Goal: Communication & Community: Answer question/provide support

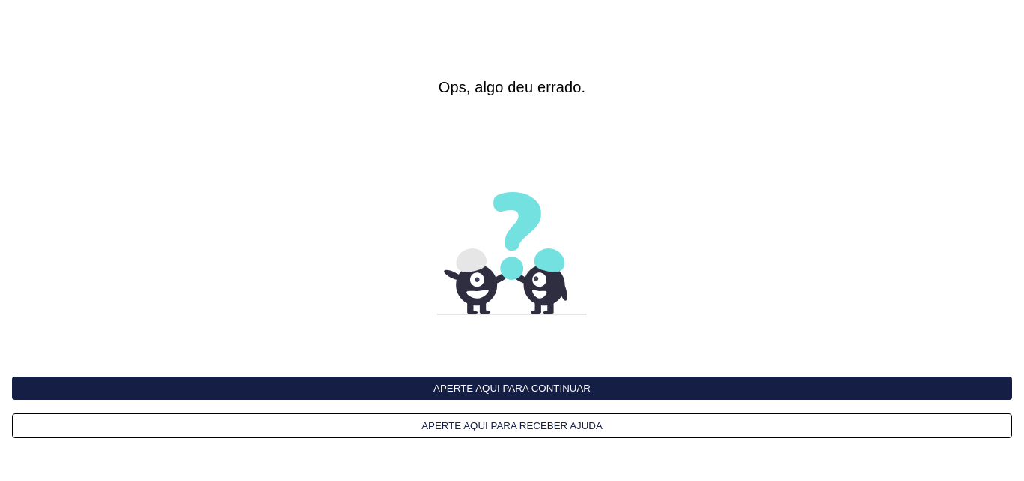
click at [687, 126] on interface-delivery-control-page at bounding box center [512, 240] width 1024 height 481
click at [534, 386] on button "Aperte aqui para continuar" at bounding box center [512, 387] width 1000 height 23
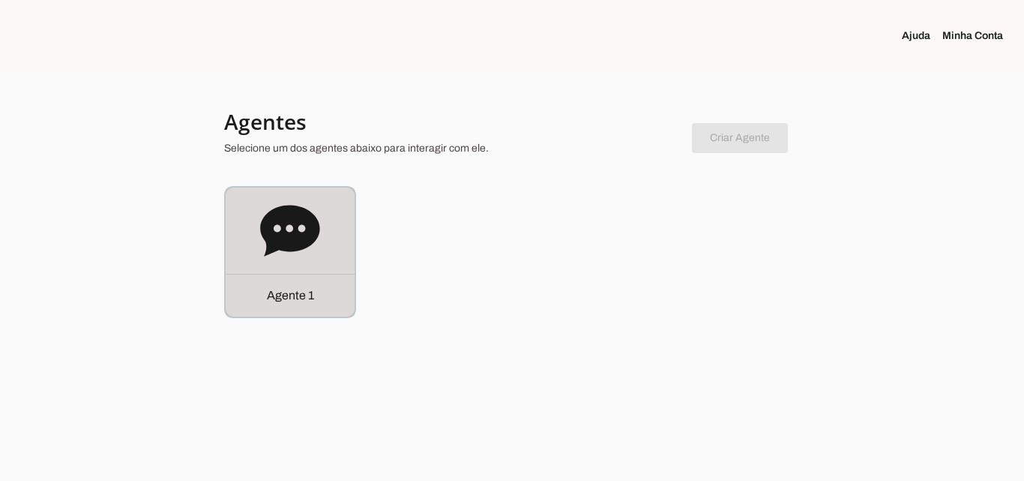
click at [288, 232] on icon at bounding box center [289, 230] width 59 height 51
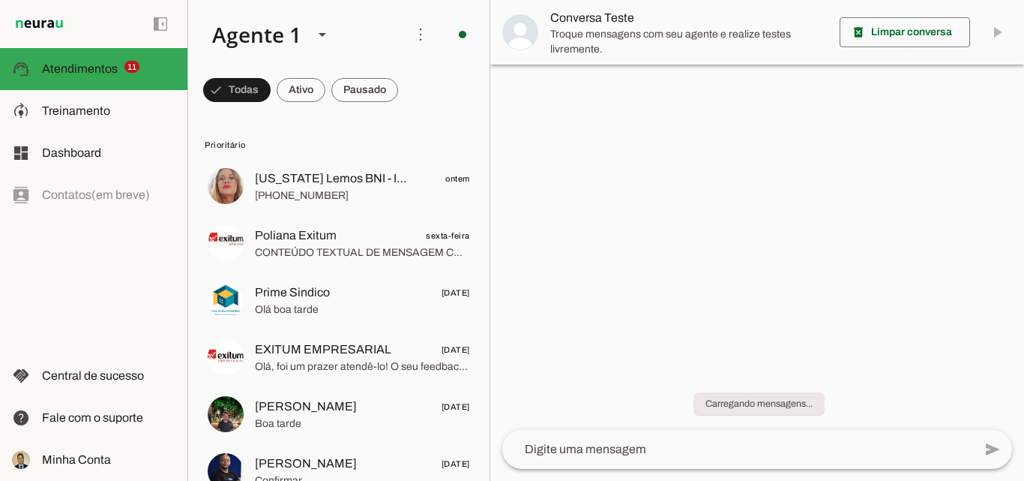
click at [301, 93] on span at bounding box center [301, 90] width 49 height 36
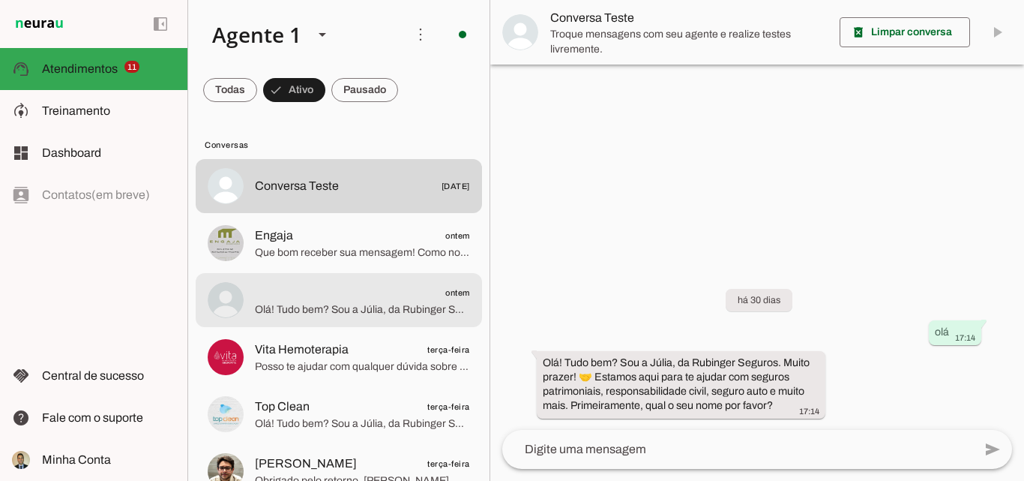
click at [319, 303] on span "Olá! Tudo bem? Sou a Júlia, da Rubinger Seguros. Muito prazer! 🤝 Estamos aqui p…" at bounding box center [362, 309] width 215 height 15
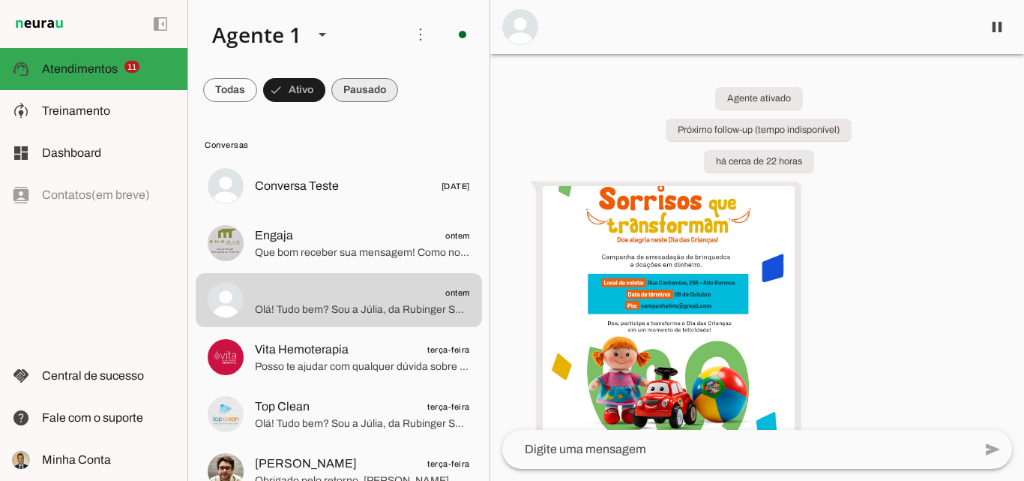
click at [366, 91] on span at bounding box center [364, 90] width 67 height 36
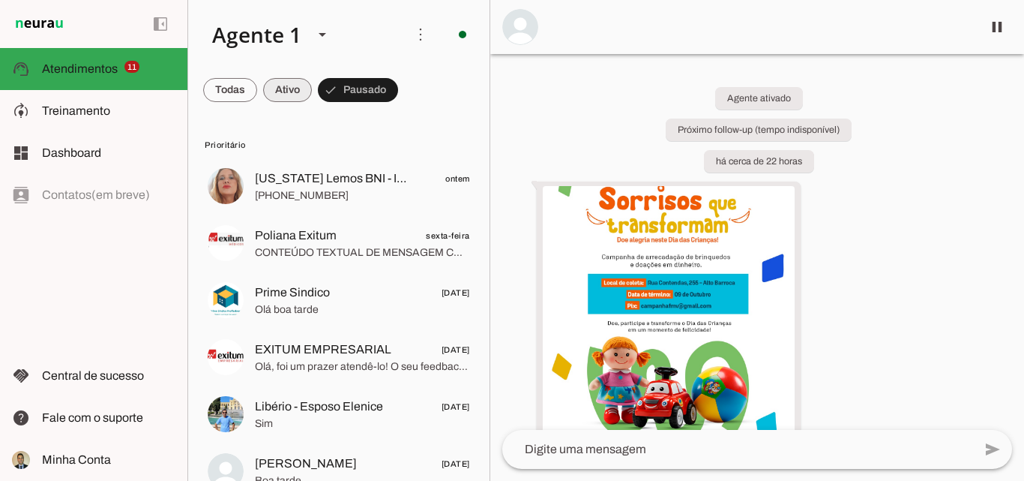
click at [283, 92] on span at bounding box center [287, 90] width 49 height 36
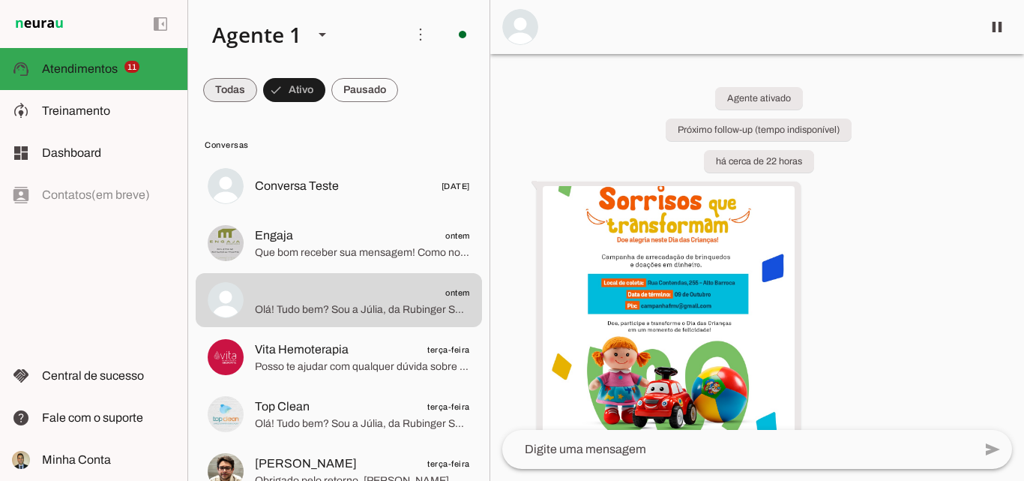
click at [226, 94] on span at bounding box center [230, 90] width 54 height 36
